Goal: Transaction & Acquisition: Book appointment/travel/reservation

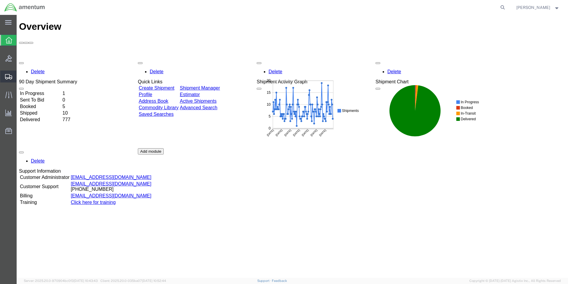
click at [0, 0] on span "Shipment Manager" at bounding box center [0, 0] width 0 height 0
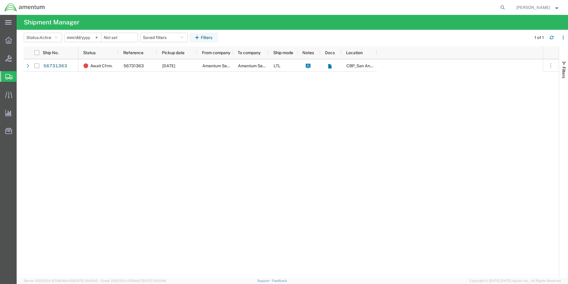
click at [0, 0] on span "Create Shipment" at bounding box center [0, 0] width 0 height 0
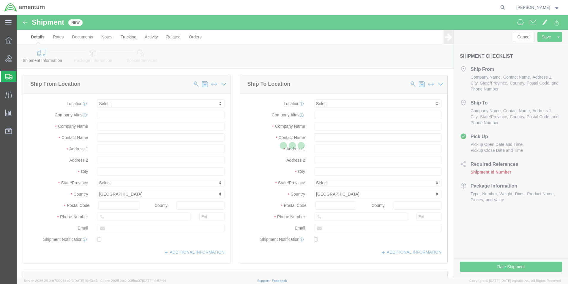
select select
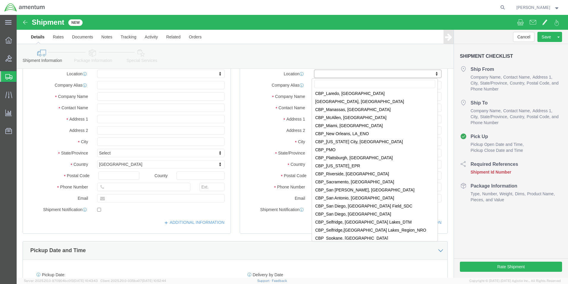
scroll to position [1248, 0]
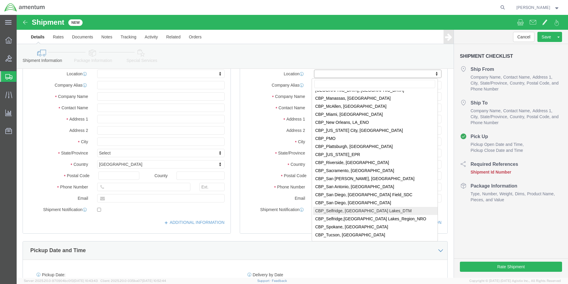
select select "49921"
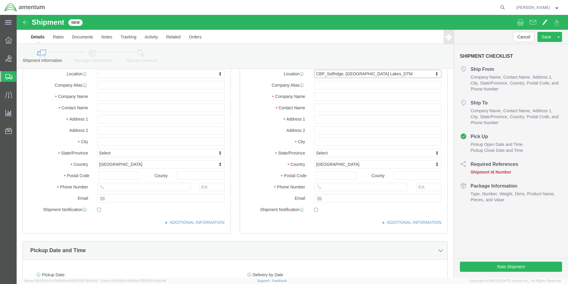
select select "MI"
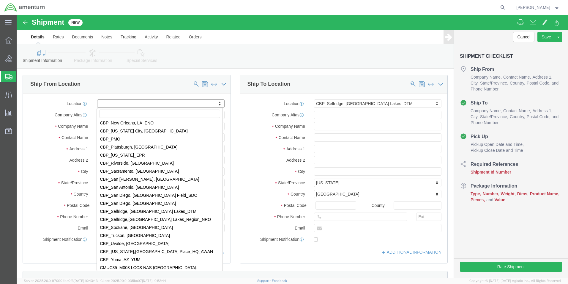
scroll to position [1278, 0]
select select "49945"
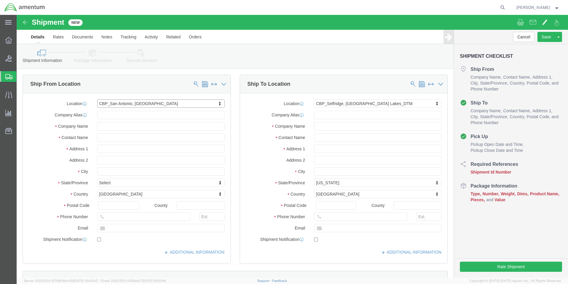
select select "[GEOGRAPHIC_DATA]"
click input "text"
drag, startPoint x: 123, startPoint y: 122, endPoint x: 37, endPoint y: 114, distance: 86.8
click div "Contact Name"
type input "[PERSON_NAME]"
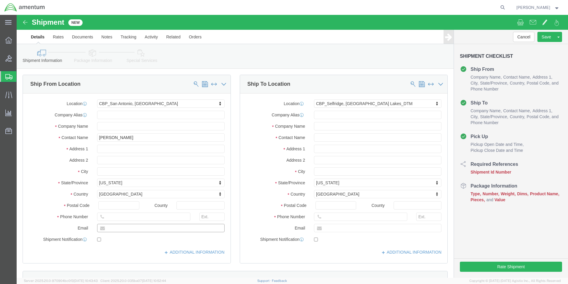
click input "text"
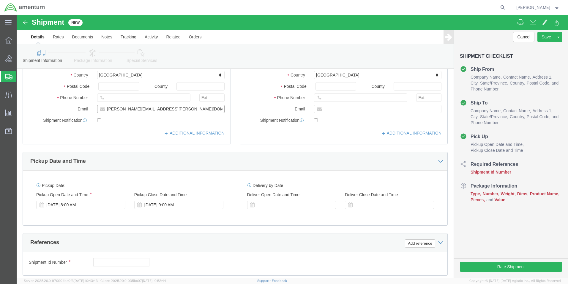
scroll to position [149, 0]
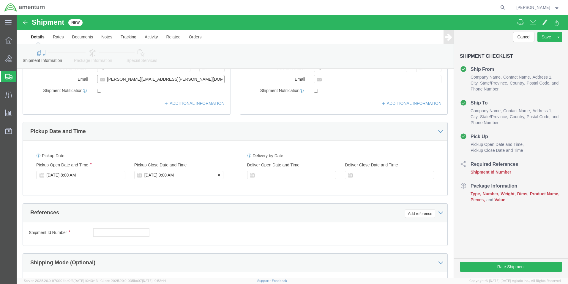
type input "[PERSON_NAME][EMAIL_ADDRESS][PERSON_NAME][DOMAIN_NAME]"
click div "[DATE] 9:00 AM"
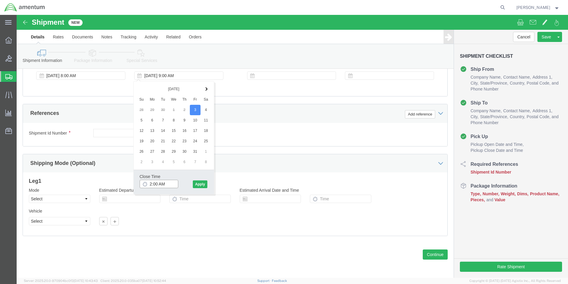
click input "2:00 AM"
type input "2:00 PM"
click button "Apply"
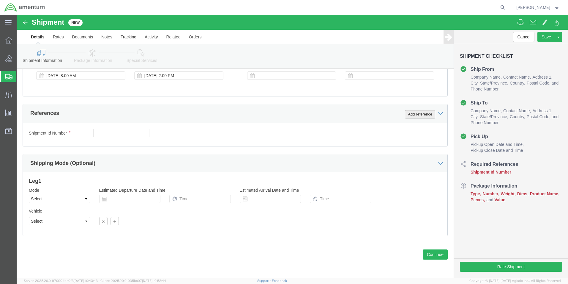
click button "Add reference"
click select "Select Account Type Activity ID Airline Appointment Number ASN Batch Request # …"
select select "CUSTREF"
click select "Select Account Type Activity ID Airline Appointment Number ASN Batch Request # …"
click input "text"
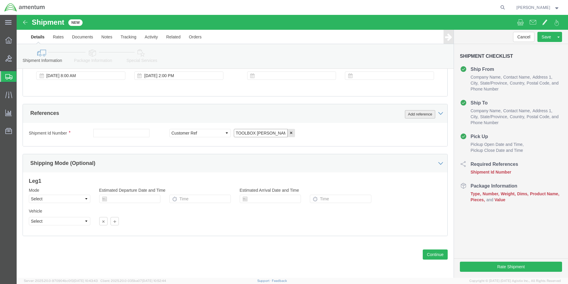
type input "TOOLBOX [PERSON_NAME]"
click button "Add reference"
click select "Select Account Type Activity ID Airline Appointment Number ASN Batch Request # …"
select select "DEPT"
click select "Select Account Type Activity ID Airline Appointment Number ASN Batch Request # …"
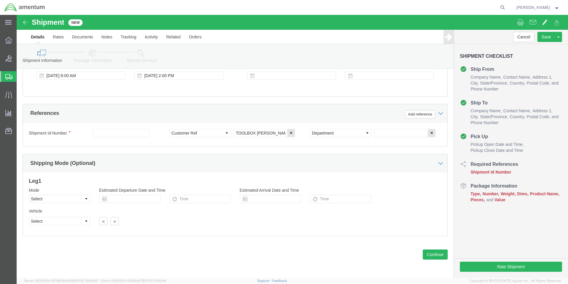
click div "Select Account Type Activity ID Airline Appointment Number ASN Batch Request # …"
click input "text"
type input "CBP"
click button "Add reference"
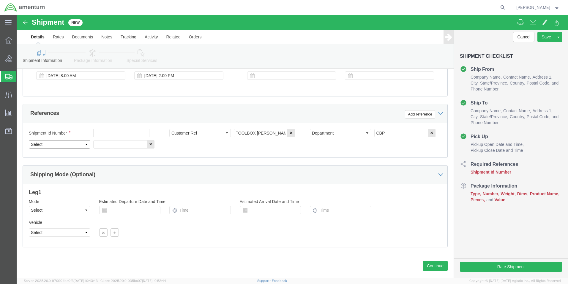
click select "Select Account Type Activity ID Airline Appointment Number ASN Batch Request # …"
select select "PROJNUM"
click select "Select Account Type Activity ID Airline Appointment Number ASN Batch Request # …"
click input "text"
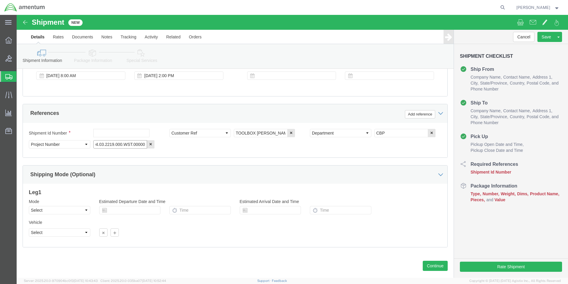
type input "6118.04.03.2219.000.WST.00000"
click select "Select Air Less than Truckload Multi-Leg Ocean Freight Rail Small Parcel Truckl…"
select select "SMAL"
click select "Select Air Less than Truckload Multi-Leg Ocean Freight Rail Small Parcel Truckl…"
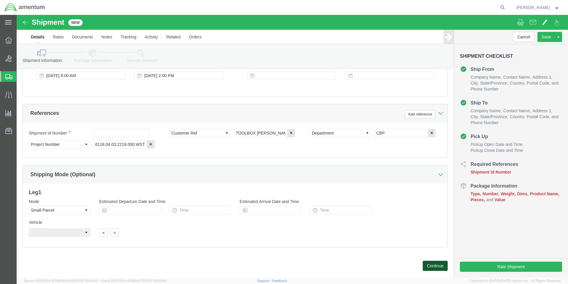
click button "Continue"
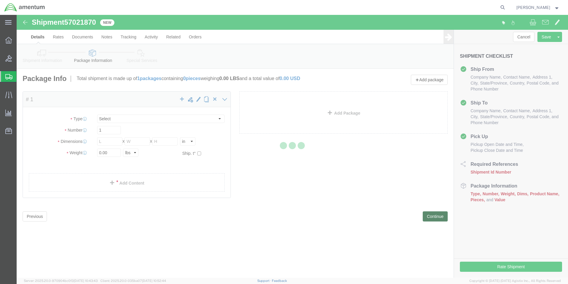
select select "YRPK"
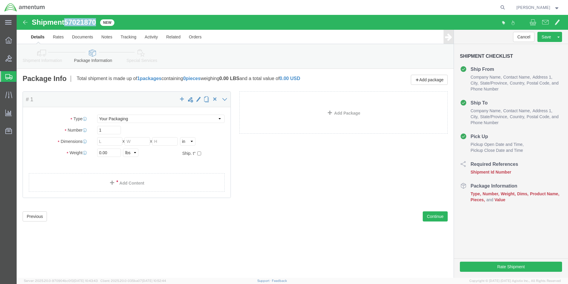
drag, startPoint x: 79, startPoint y: 9, endPoint x: 51, endPoint y: 10, distance: 28.6
click span "57021870"
copy span "57021870"
click button "Previous"
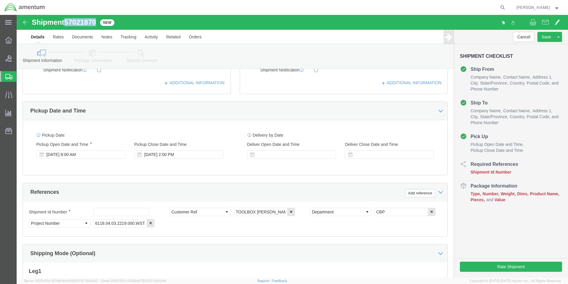
scroll to position [178, 0]
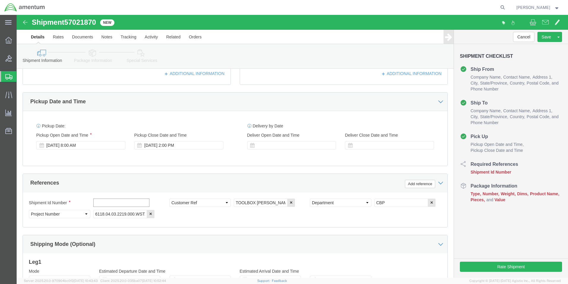
click input "text"
paste input "57021870"
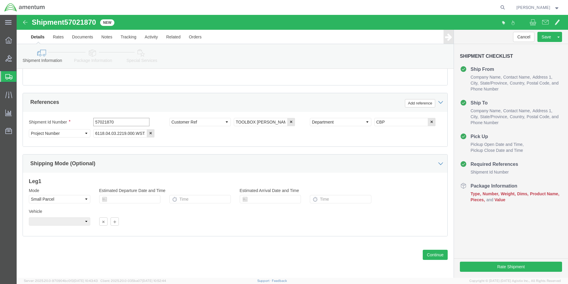
scroll to position [259, 0]
type input "57021870"
click button "Continue"
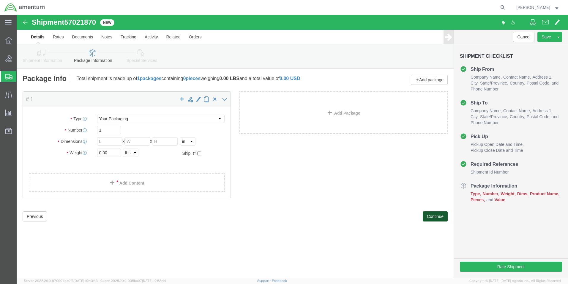
scroll to position [0, 0]
click input "text"
type input "18"
type input "28"
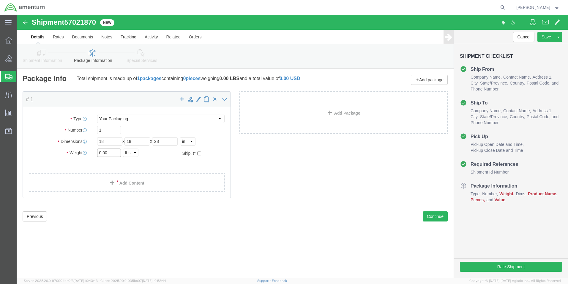
click input "0.00"
drag, startPoint x: 94, startPoint y: 139, endPoint x: 52, endPoint y: 137, distance: 41.6
click div "Weight 0.00 Select kgs lbs Ship. t°"
type input "50"
click link "Add Content"
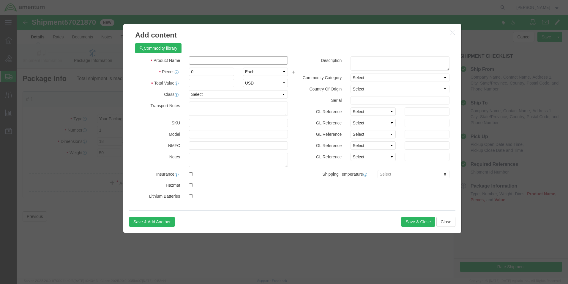
drag, startPoint x: 212, startPoint y: 60, endPoint x: 195, endPoint y: 45, distance: 22.3
click input "text"
type input "TOOLBOX [PERSON_NAME]"
click input "0"
drag, startPoint x: 195, startPoint y: 58, endPoint x: 141, endPoint y: 53, distance: 54.3
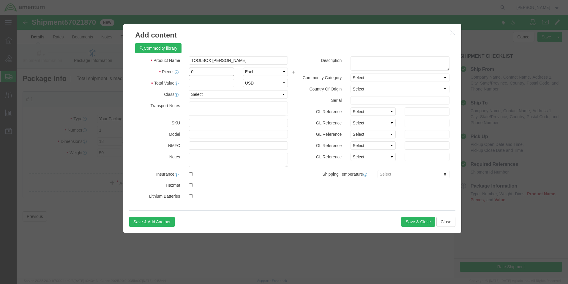
click div "Pieces 0 Select Bag Barrels 100Board Feet Bottle Box Blister Pack Carats Can Ca…"
type input "1"
click input "text"
type input "2500"
click div "Commodity library"
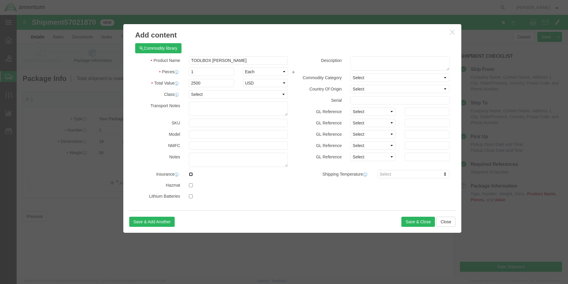
click input "checkbox"
checkbox input "true"
click button "Save & Close"
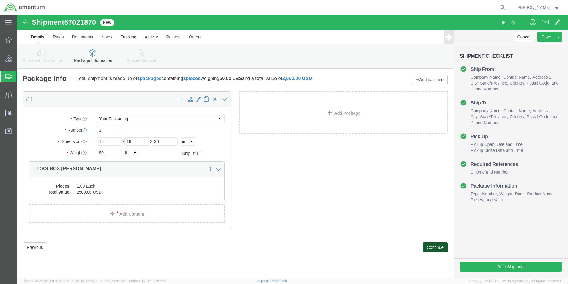
click button "Continue"
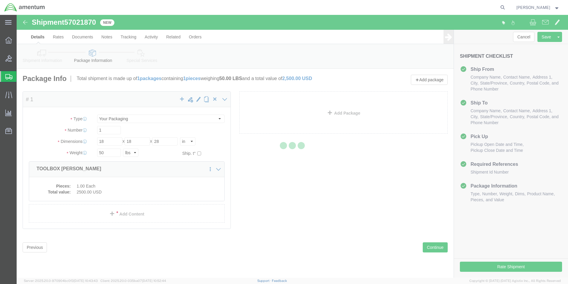
select select
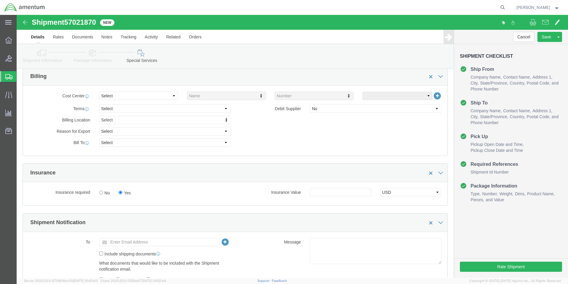
scroll to position [327, 0]
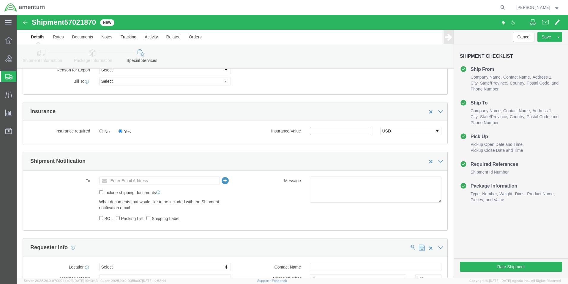
click input "text"
type input "2500.00"
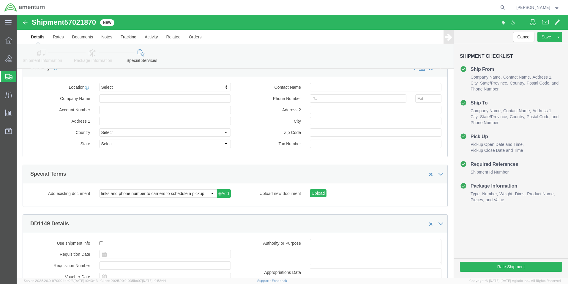
scroll to position [624, 0]
click button "Rate Shipment"
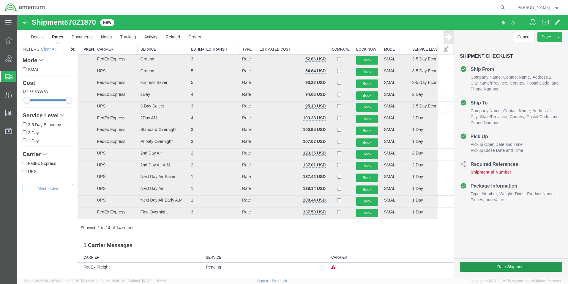
scroll to position [13, 0]
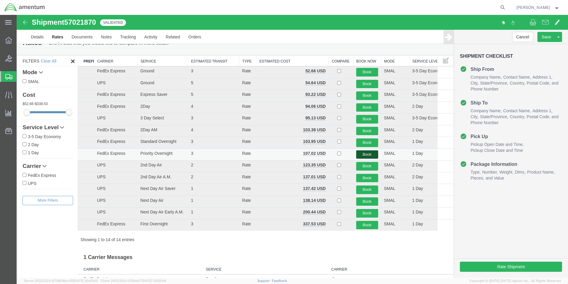
click at [361, 155] on button "Book" at bounding box center [367, 154] width 22 height 9
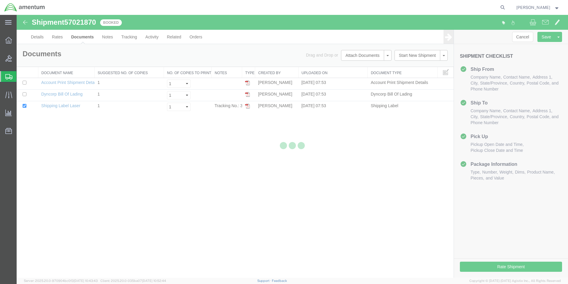
scroll to position [0, 0]
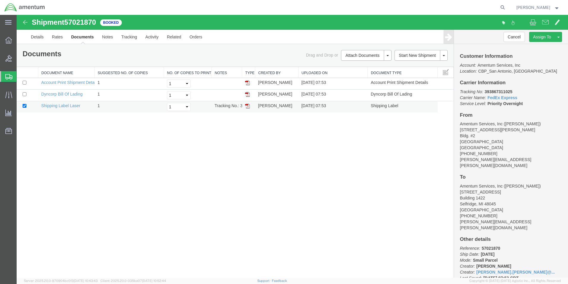
click at [245, 106] on img at bounding box center [247, 105] width 5 height 5
click at [40, 38] on link "Details" at bounding box center [37, 37] width 21 height 14
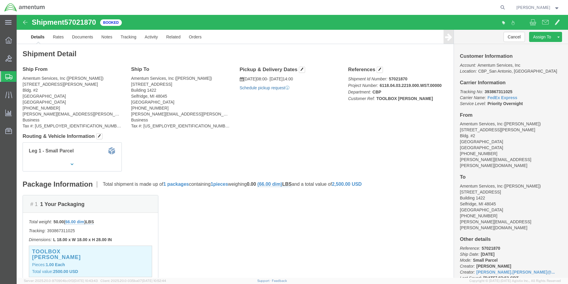
click link "Schedule pickup request"
